Goal: Task Accomplishment & Management: Manage account settings

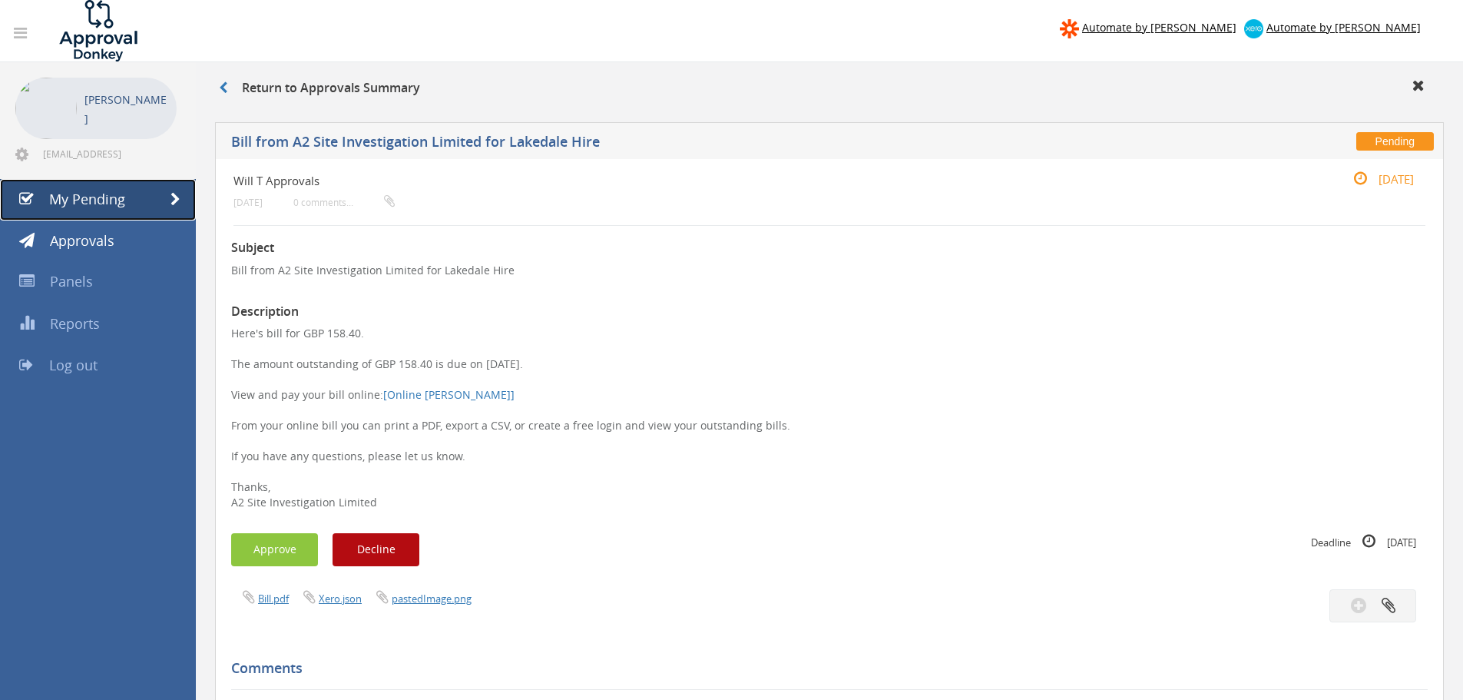
click at [131, 204] on link "My Pending" at bounding box center [98, 199] width 196 height 41
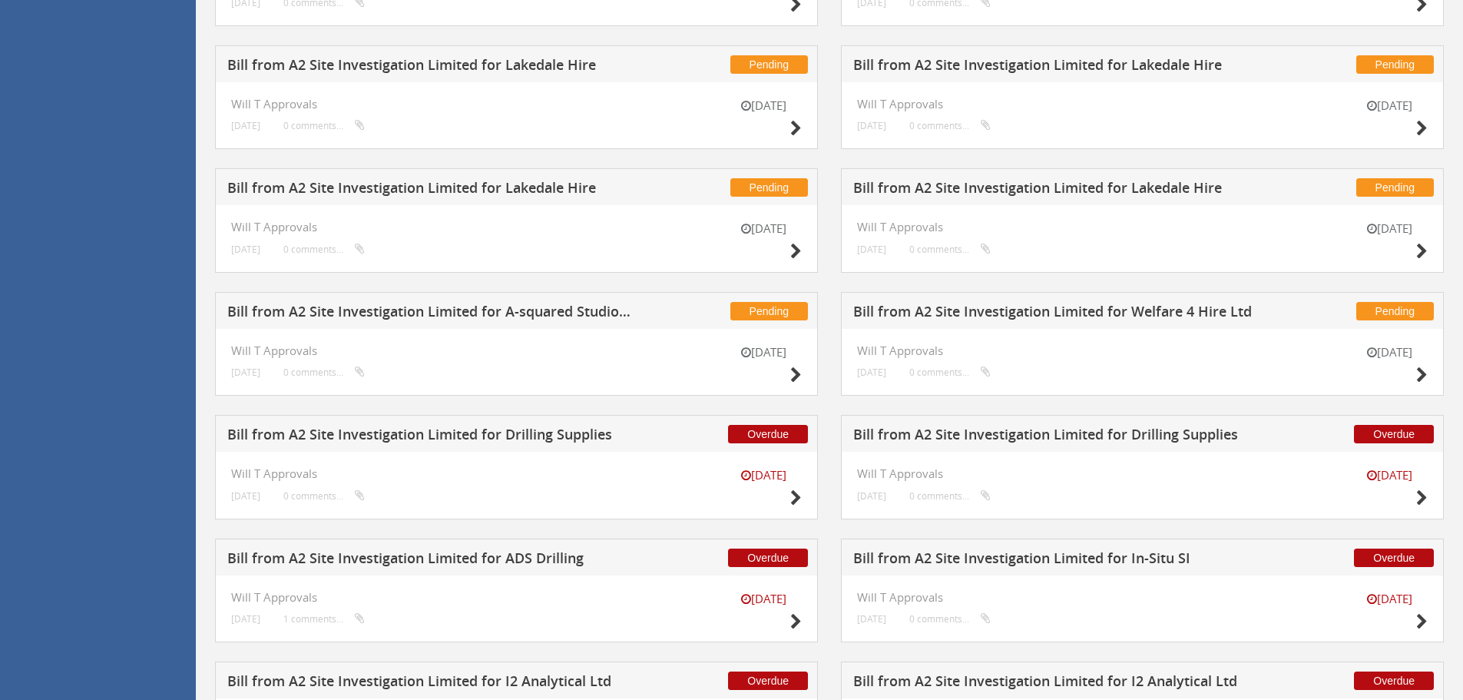
scroll to position [1671, 0]
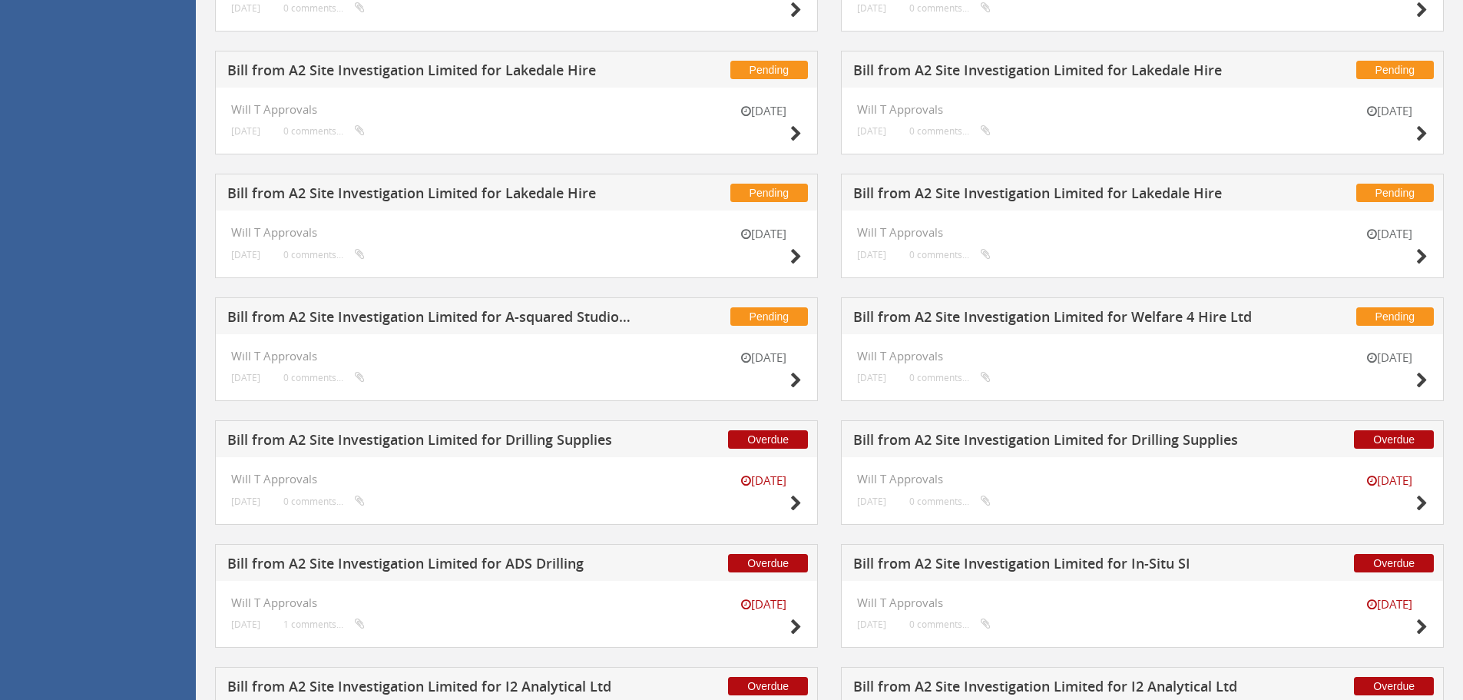
click at [1097, 191] on h5 "Bill from A2 Site Investigation Limited for Lakedale Hire" at bounding box center [1055, 195] width 405 height 19
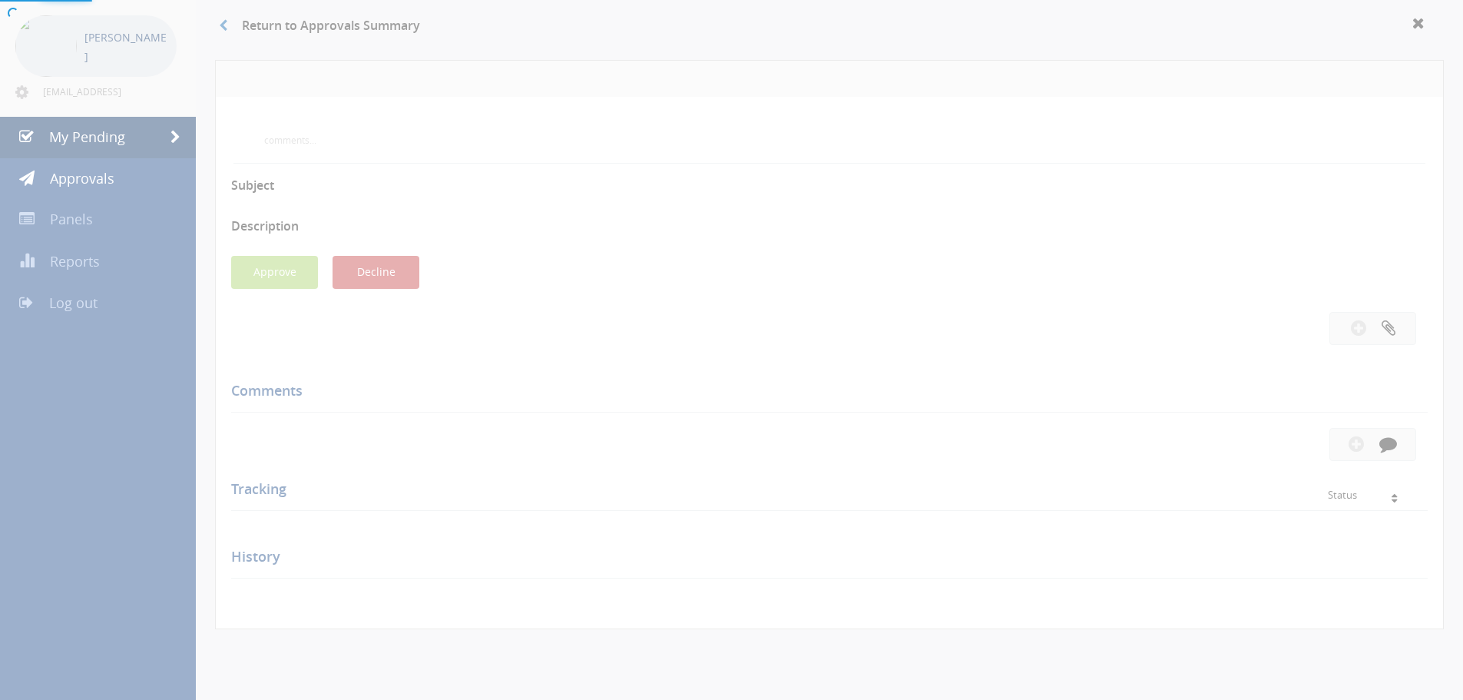
scroll to position [444, 0]
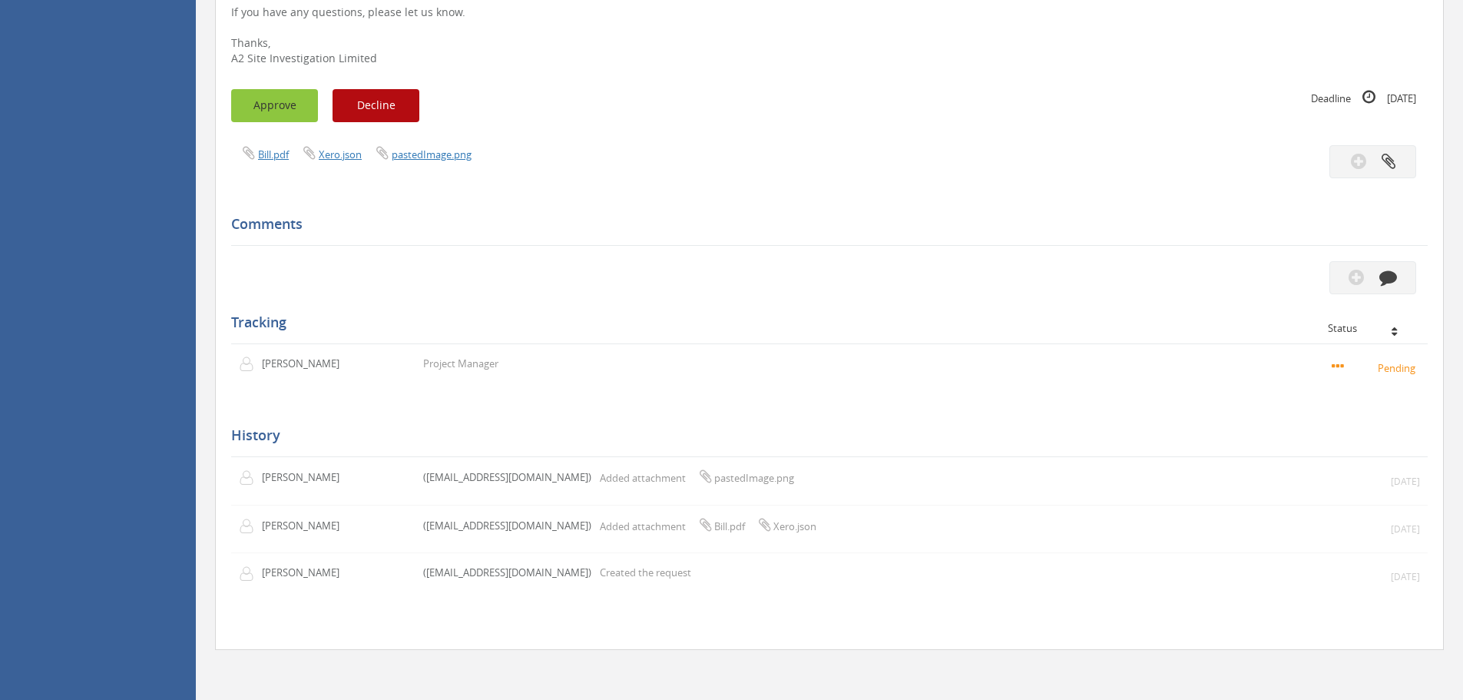
click at [272, 108] on button "Approve" at bounding box center [274, 105] width 87 height 33
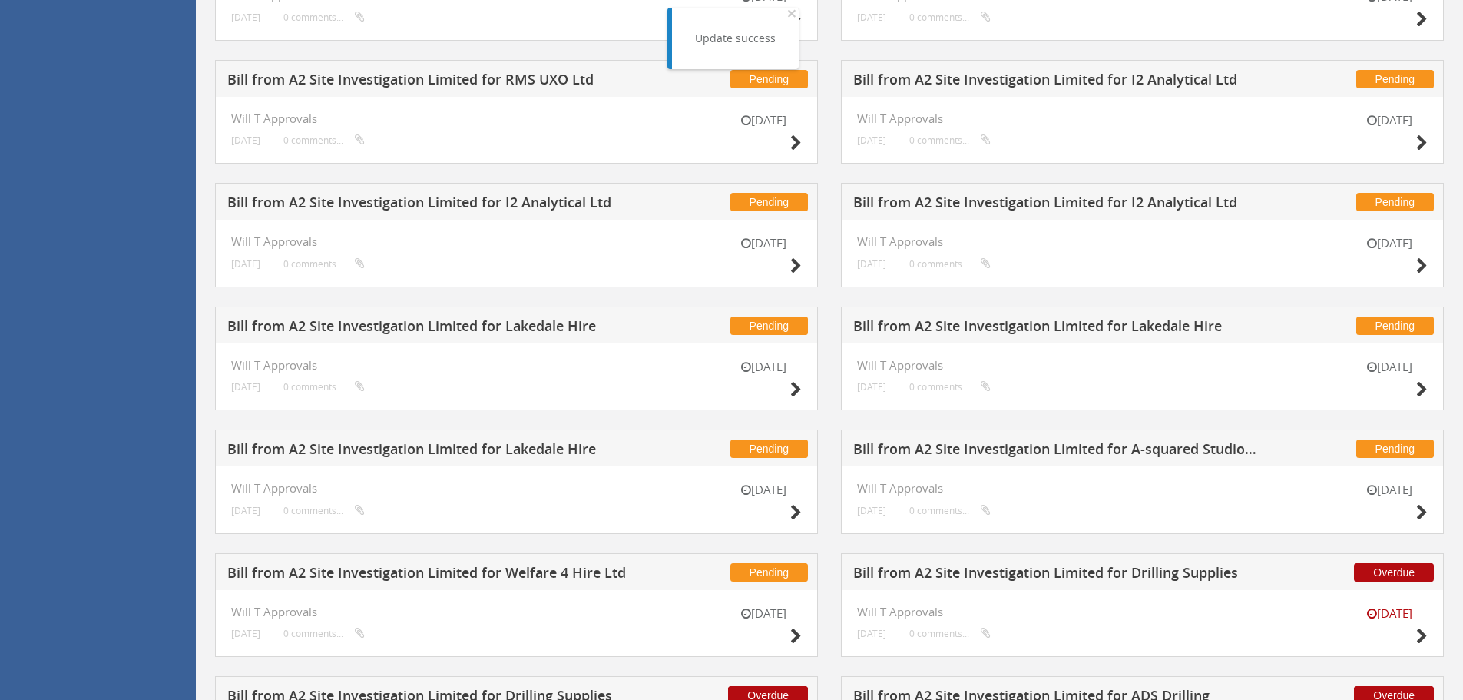
scroll to position [1442, 0]
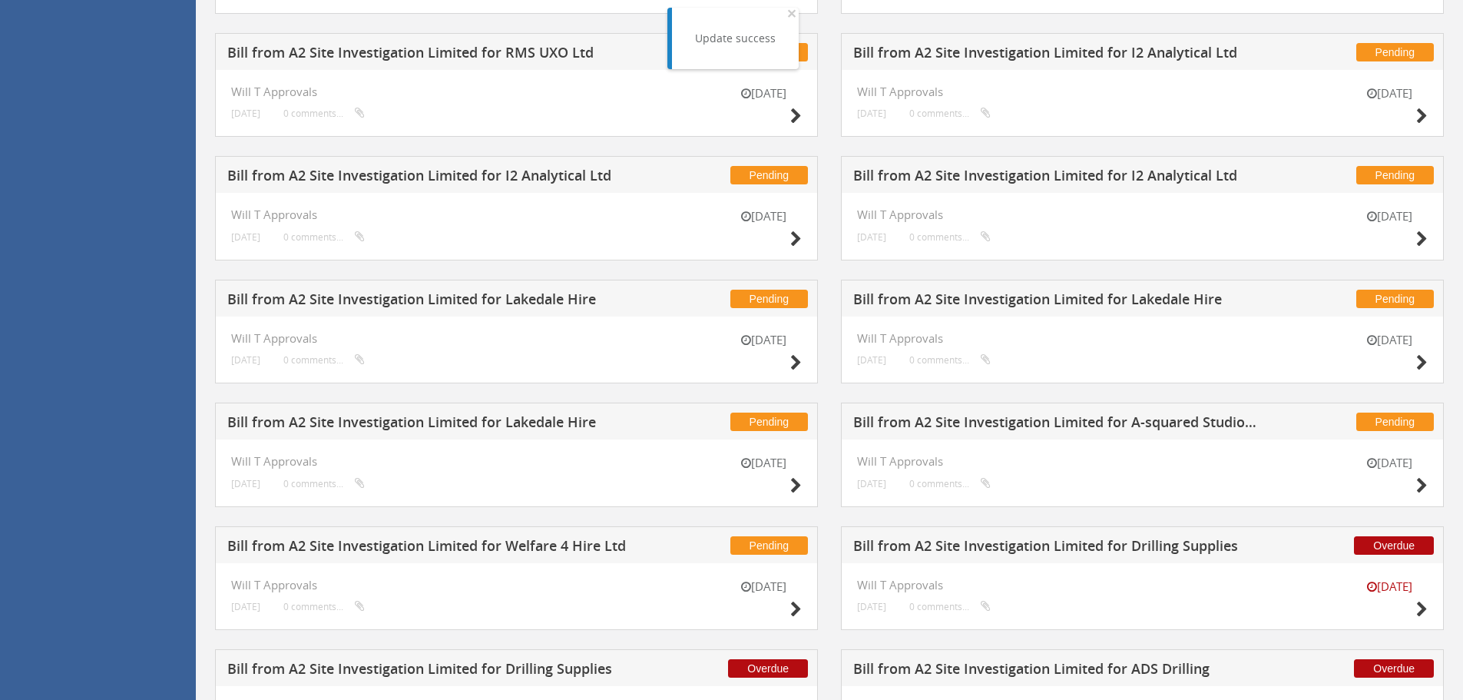
click at [529, 426] on h5 "Bill from A2 Site Investigation Limited for Lakedale Hire" at bounding box center [429, 424] width 405 height 19
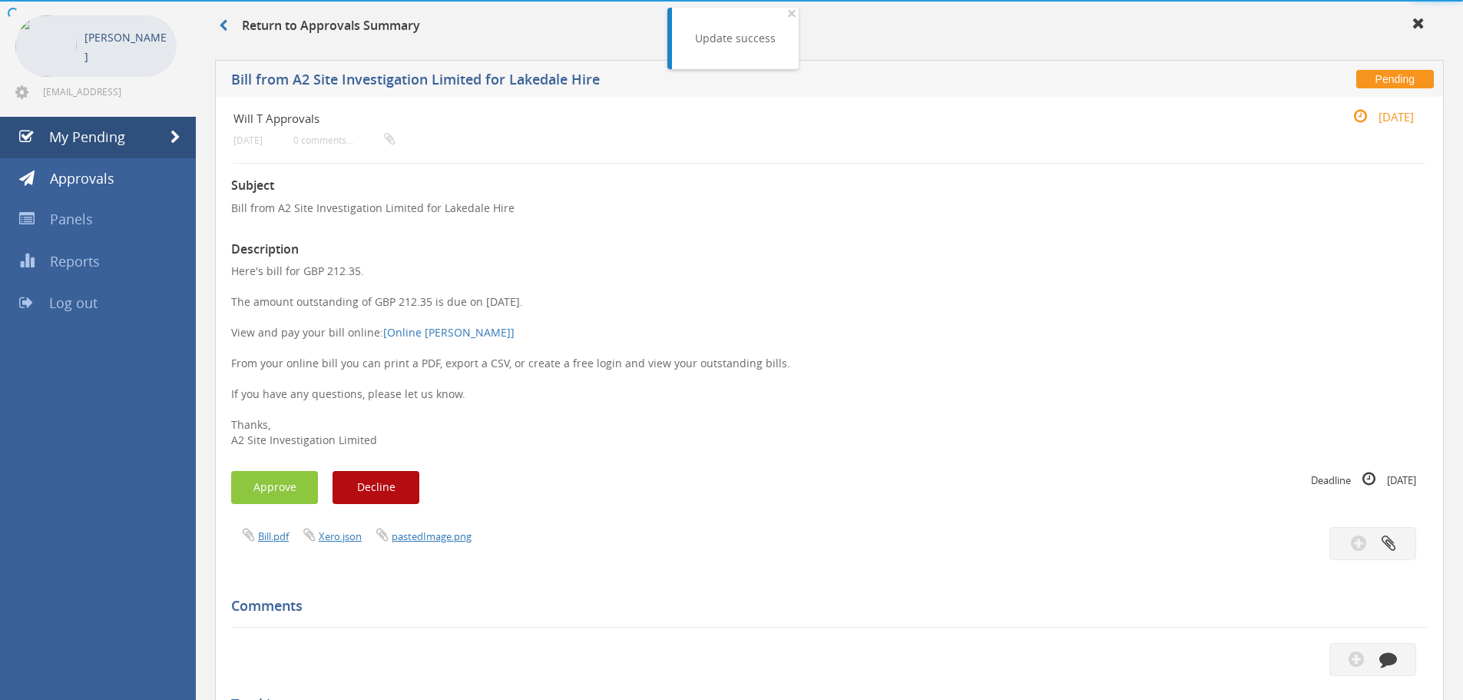
scroll to position [444, 0]
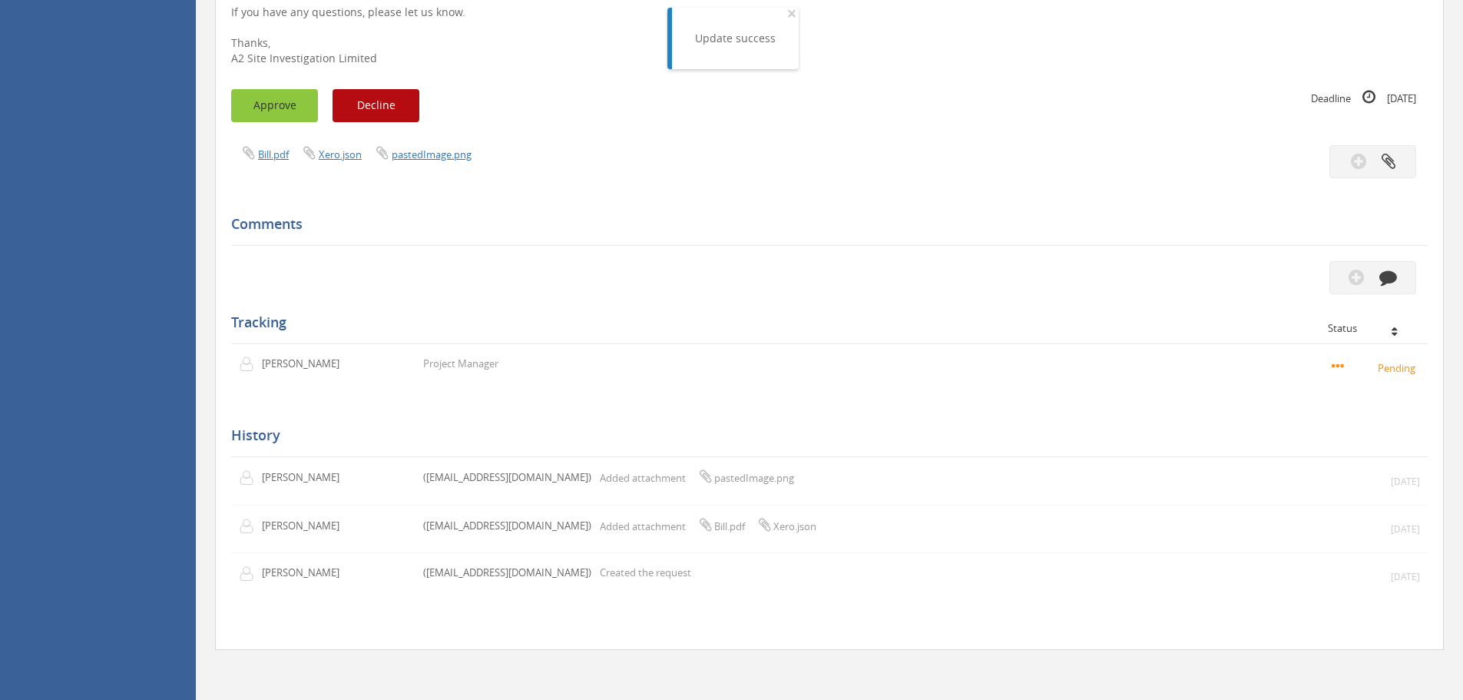
click at [260, 108] on button "Approve" at bounding box center [274, 105] width 87 height 33
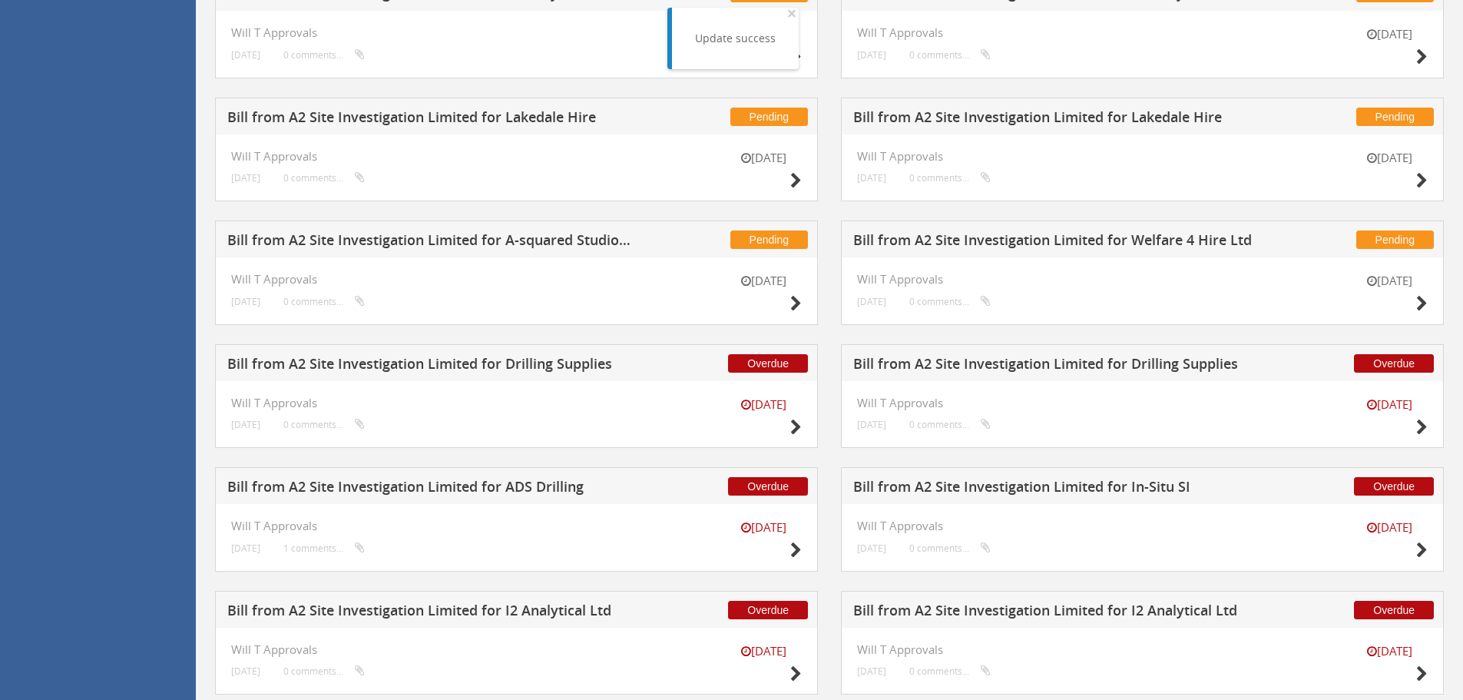
scroll to position [1547, 0]
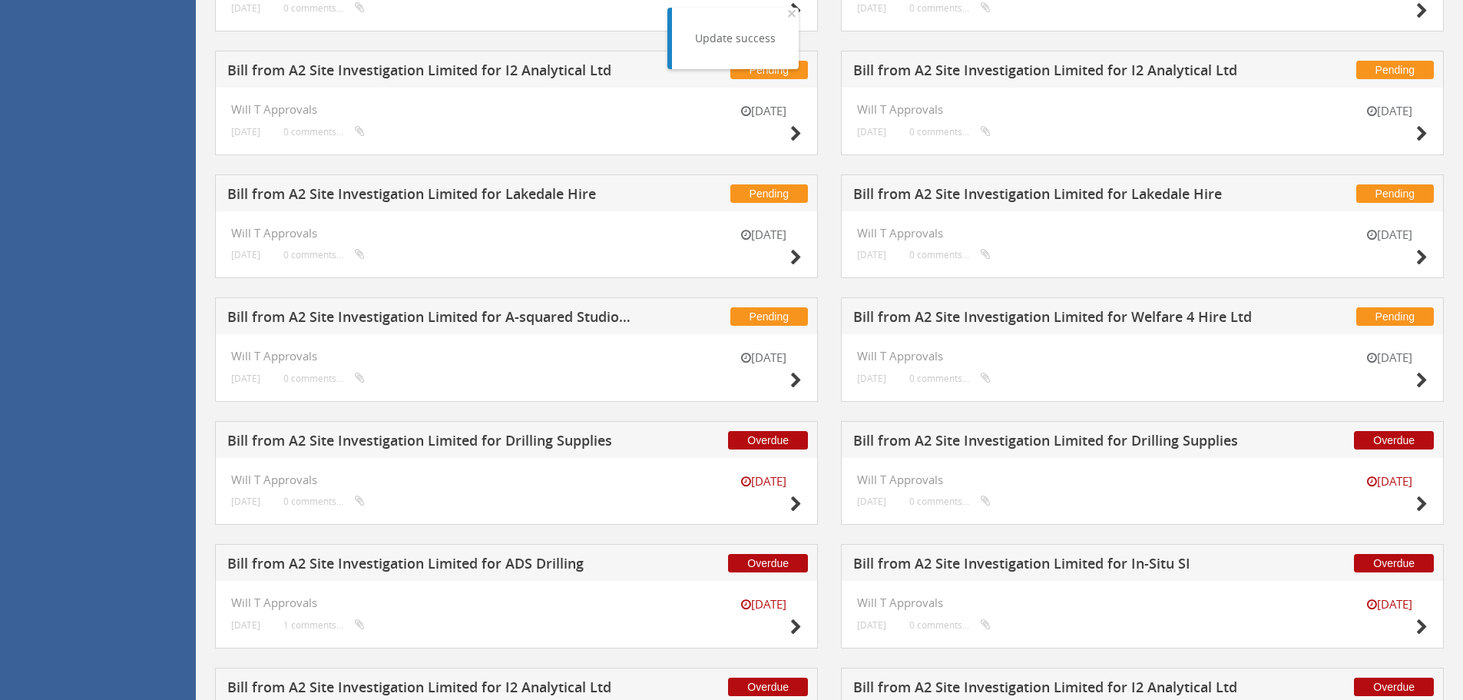
click at [1070, 196] on h5 "Bill from A2 Site Investigation Limited for Lakedale Hire" at bounding box center [1055, 196] width 405 height 19
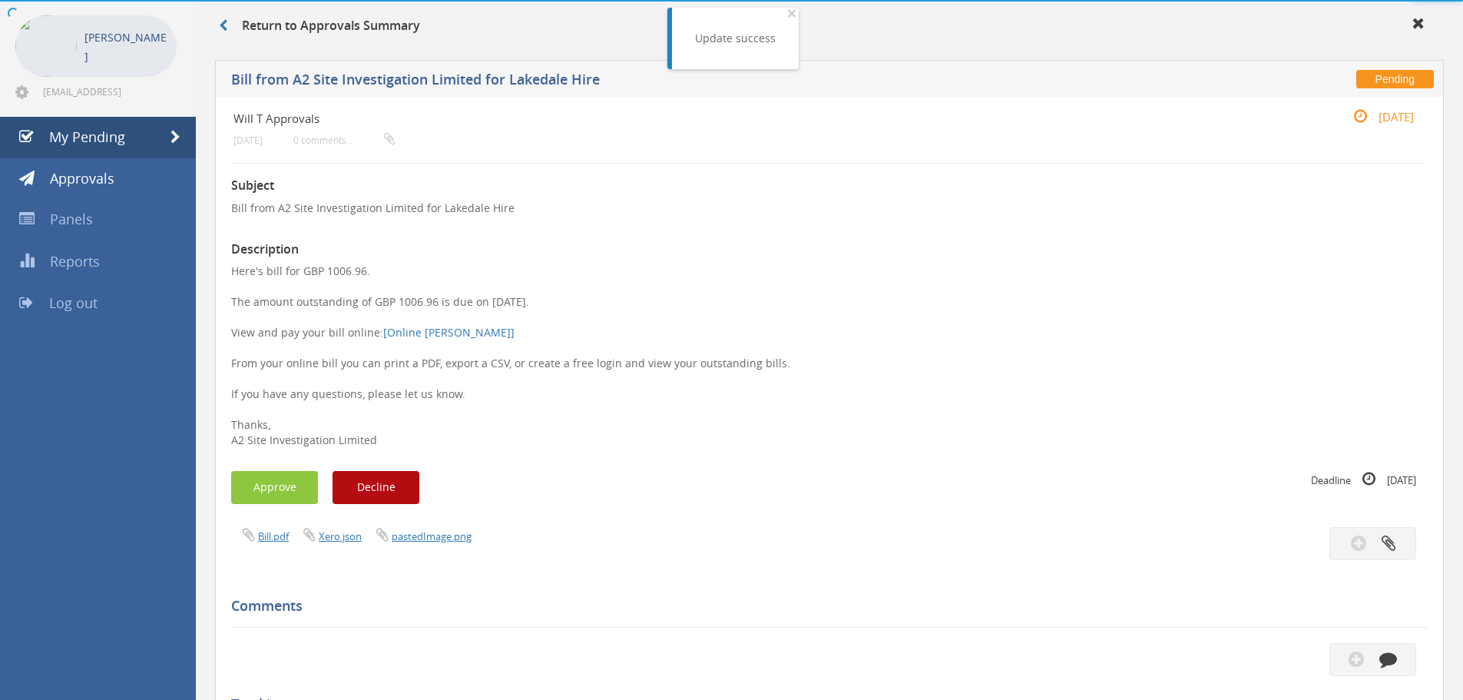
scroll to position [444, 0]
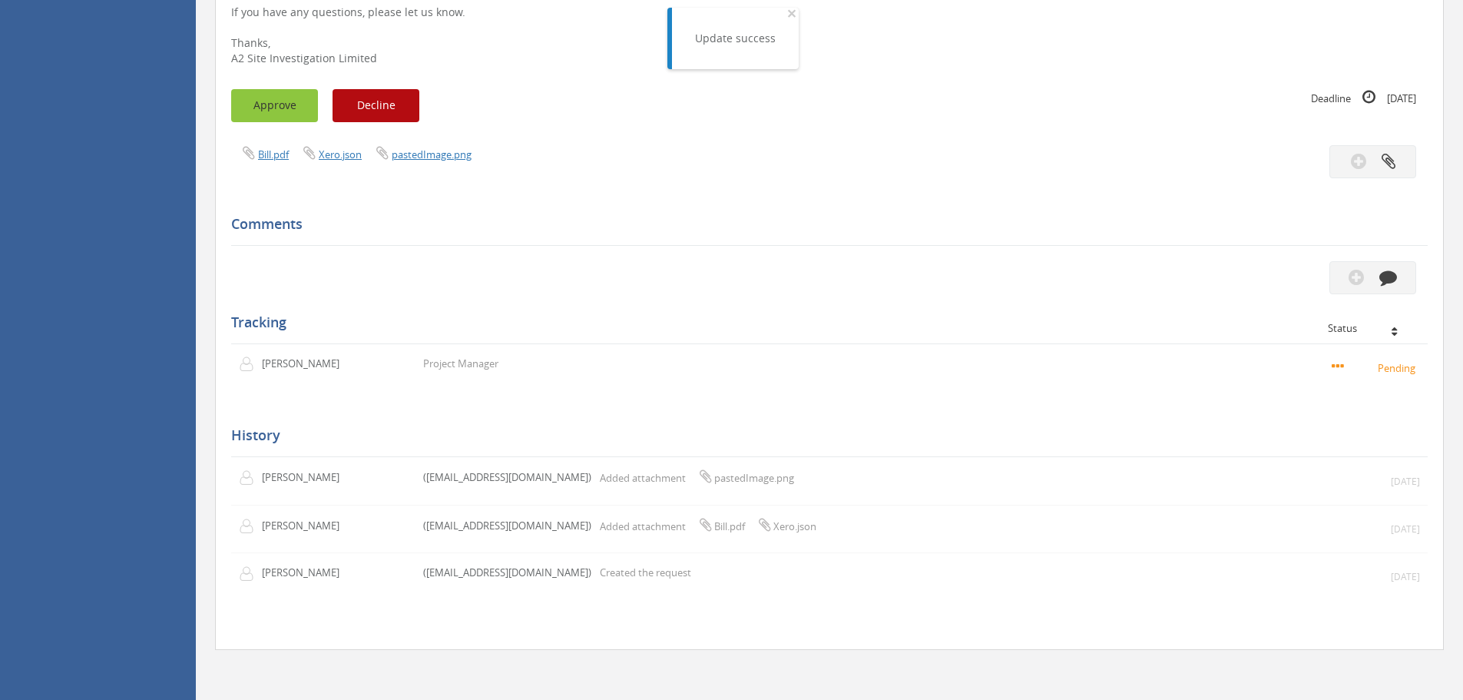
click at [262, 114] on button "Approve" at bounding box center [274, 105] width 87 height 33
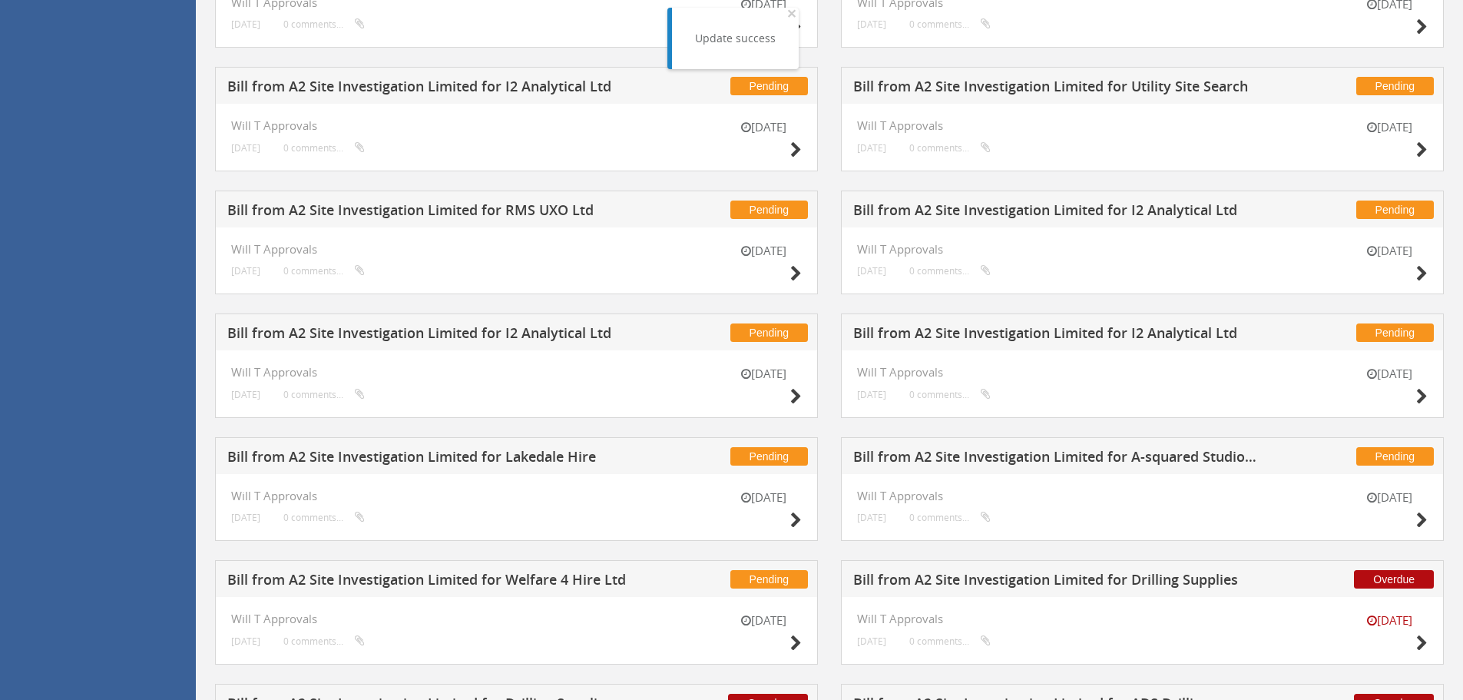
scroll to position [1289, 0]
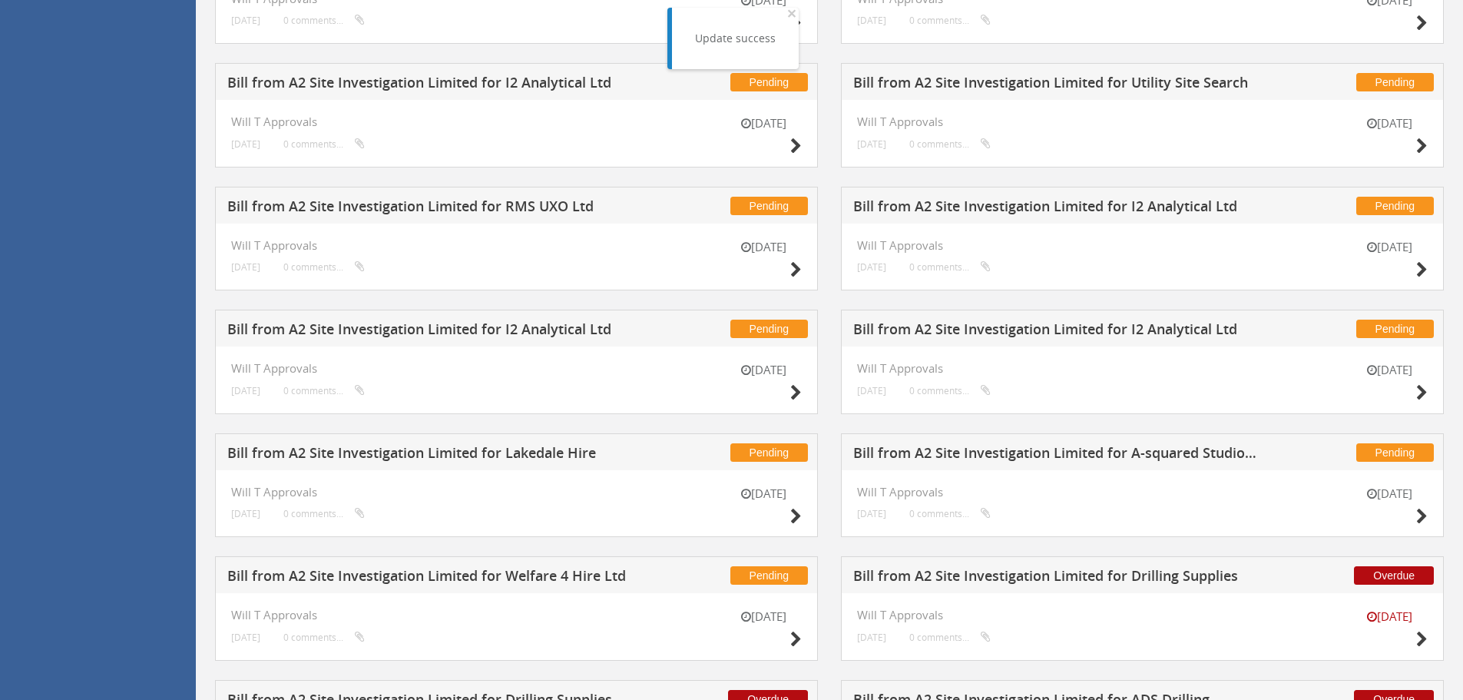
click at [504, 452] on h5 "Bill from A2 Site Investigation Limited for Lakedale Hire" at bounding box center [429, 454] width 405 height 19
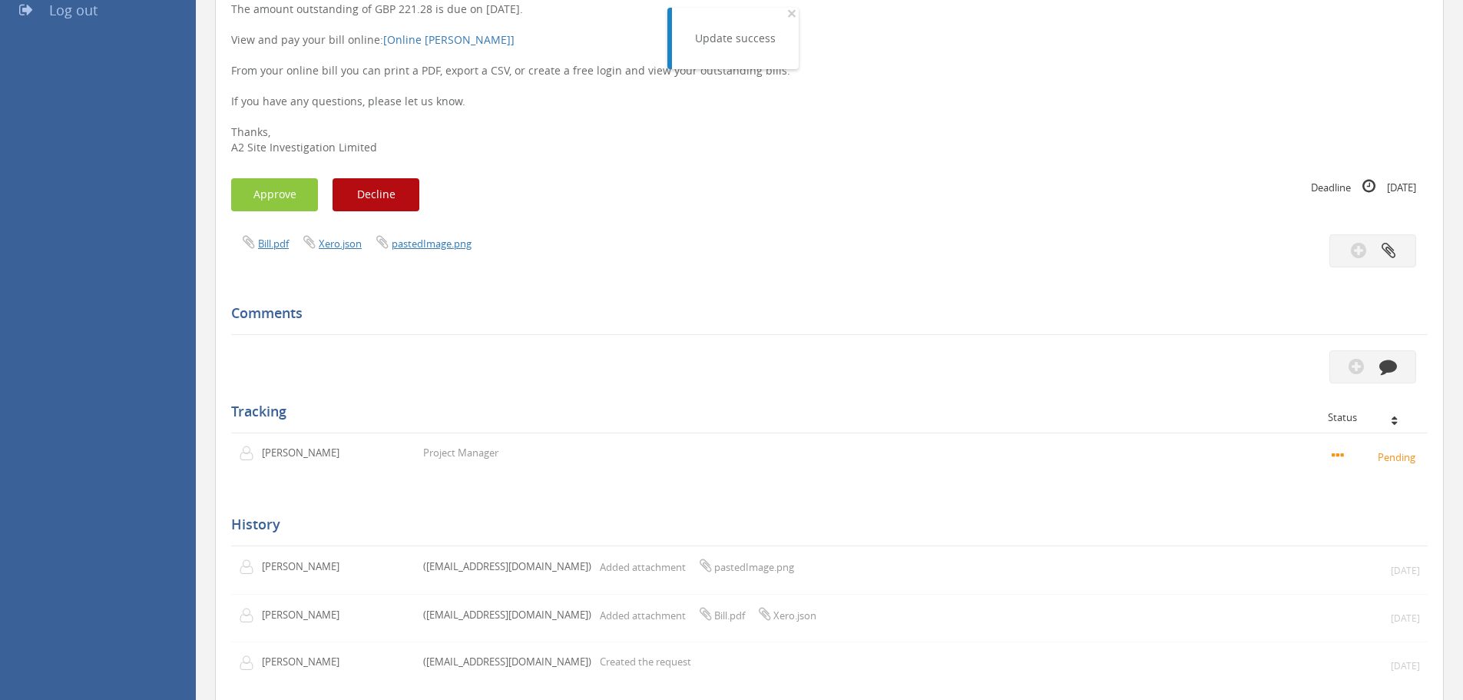
scroll to position [213, 0]
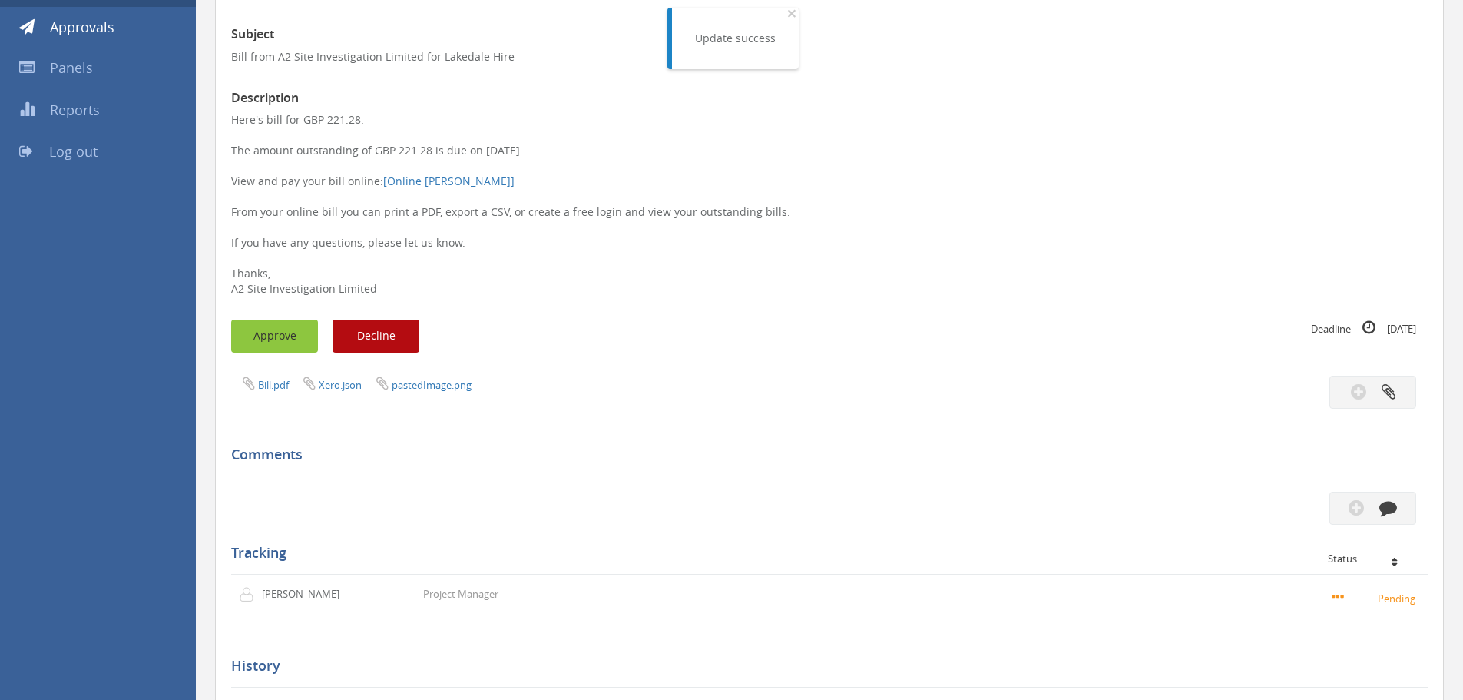
click at [270, 333] on button "Approve" at bounding box center [274, 335] width 87 height 33
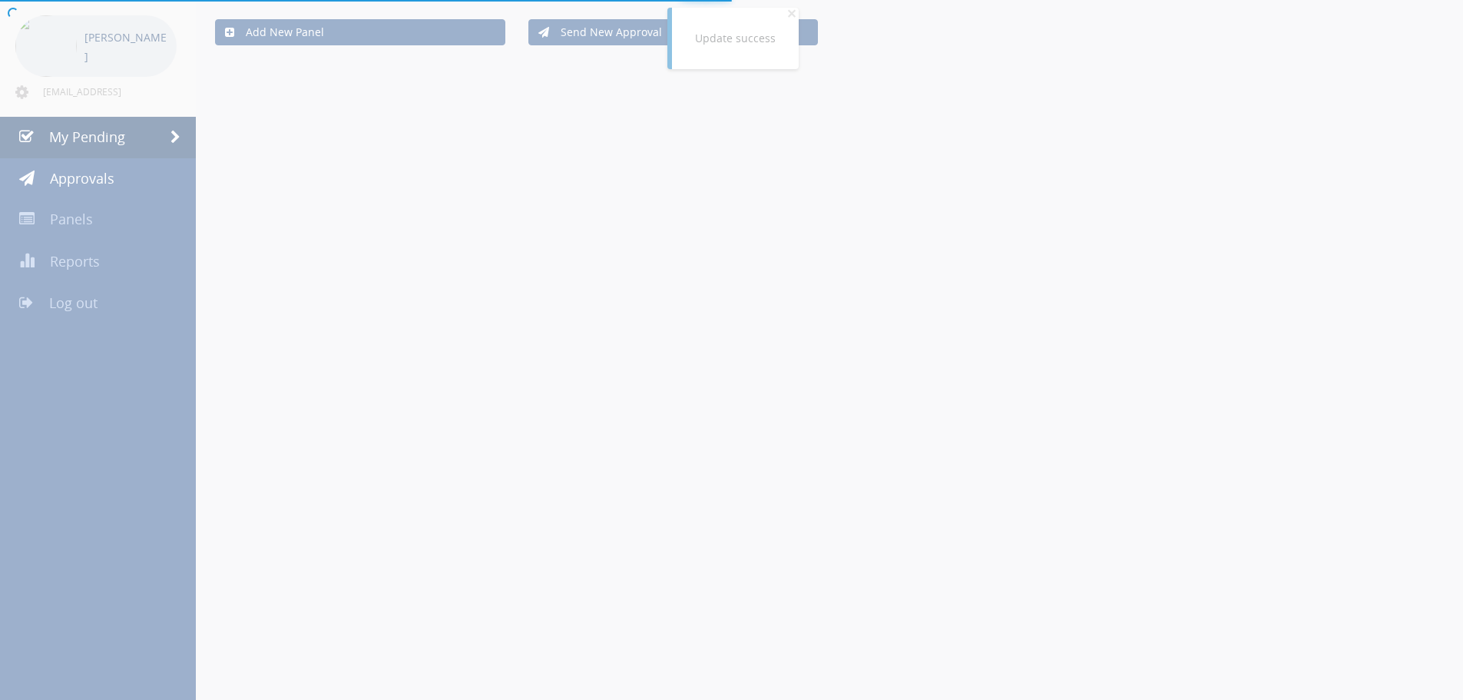
scroll to position [213, 0]
